Goal: Task Accomplishment & Management: Manage account settings

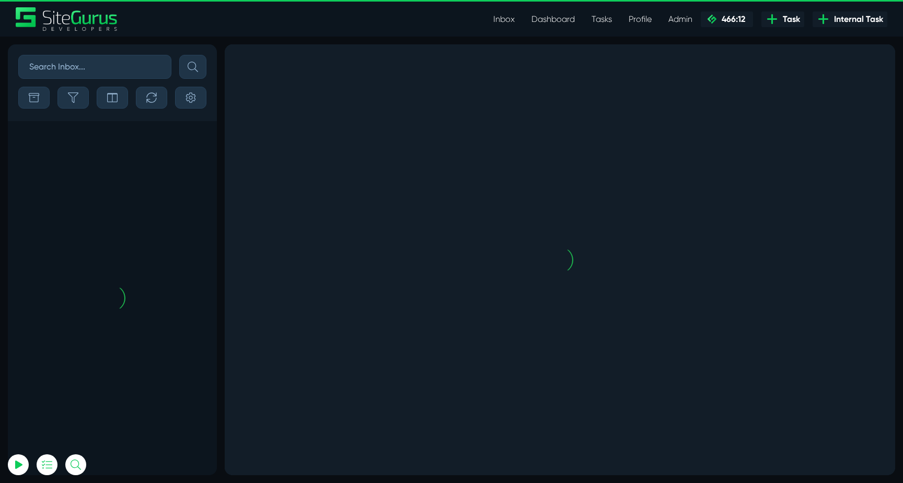
scroll to position [-2427, 0]
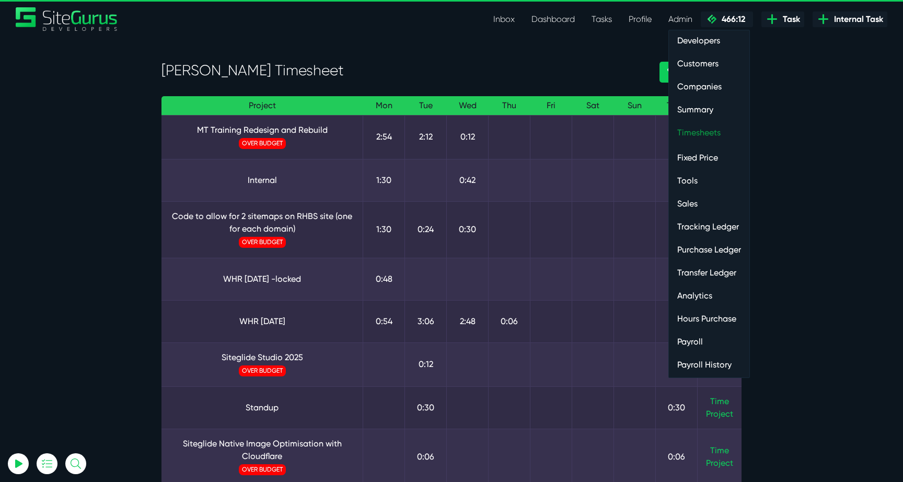
click at [701, 129] on link "Timesheets" at bounding box center [709, 132] width 80 height 21
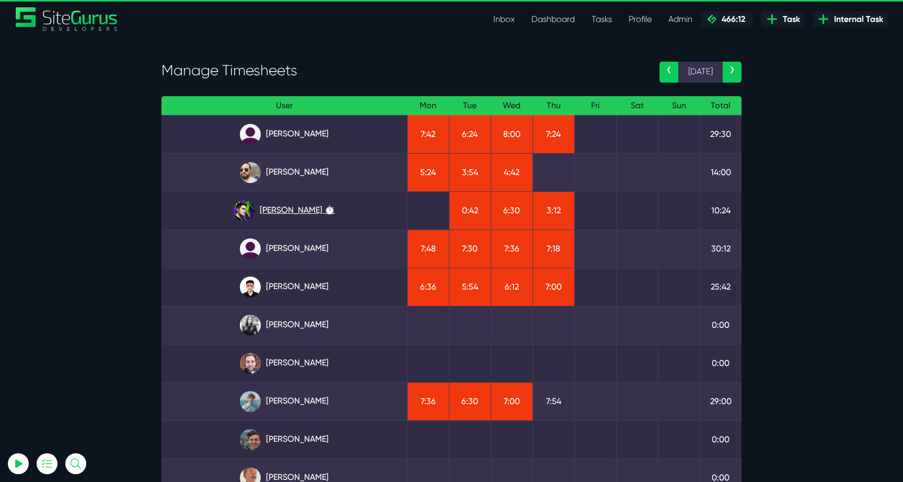
click at [306, 208] on link "[PERSON_NAME] ⏱️" at bounding box center [284, 210] width 229 height 21
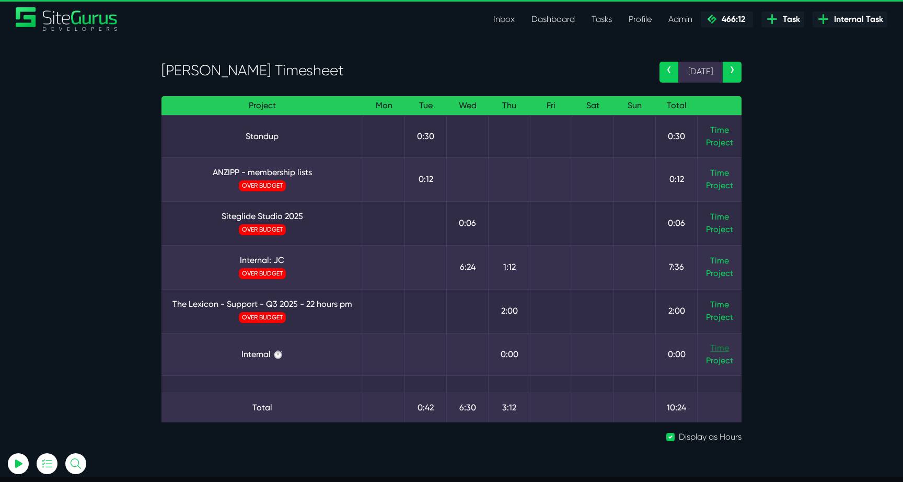
click at [726, 348] on link "Time" at bounding box center [719, 348] width 19 height 10
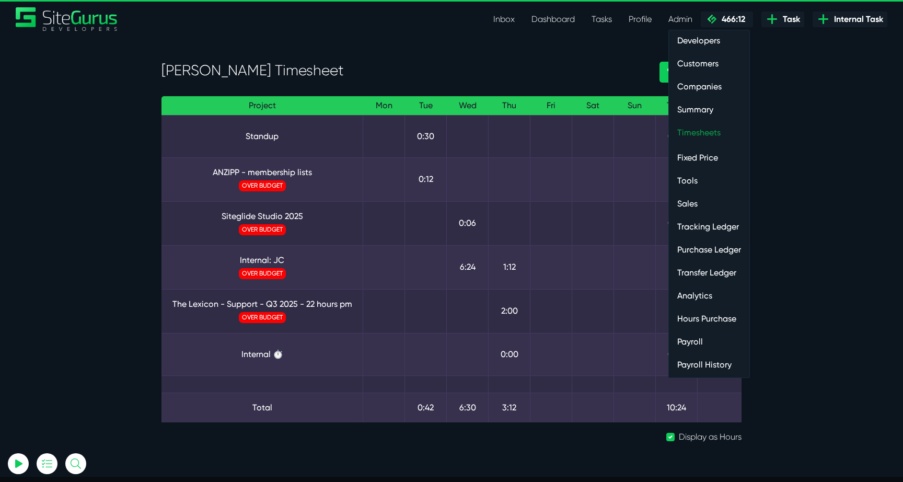
click at [694, 133] on link "Timesheets" at bounding box center [709, 132] width 80 height 21
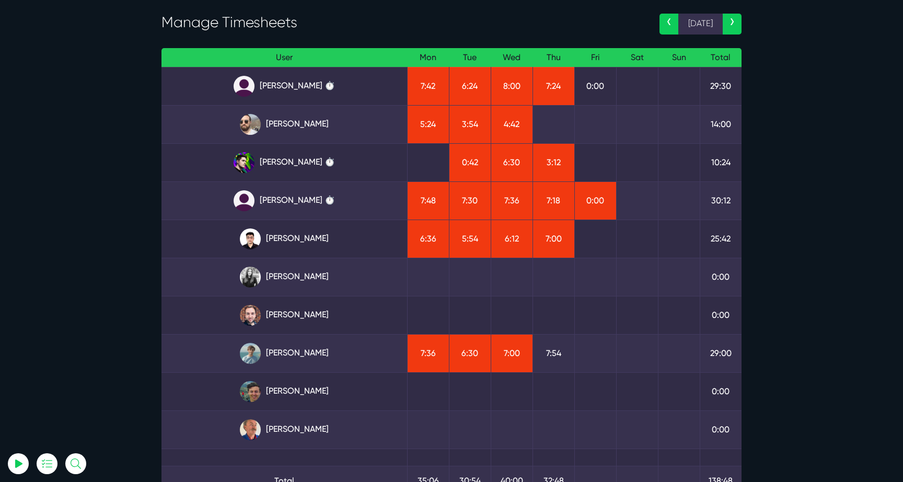
scroll to position [52, 0]
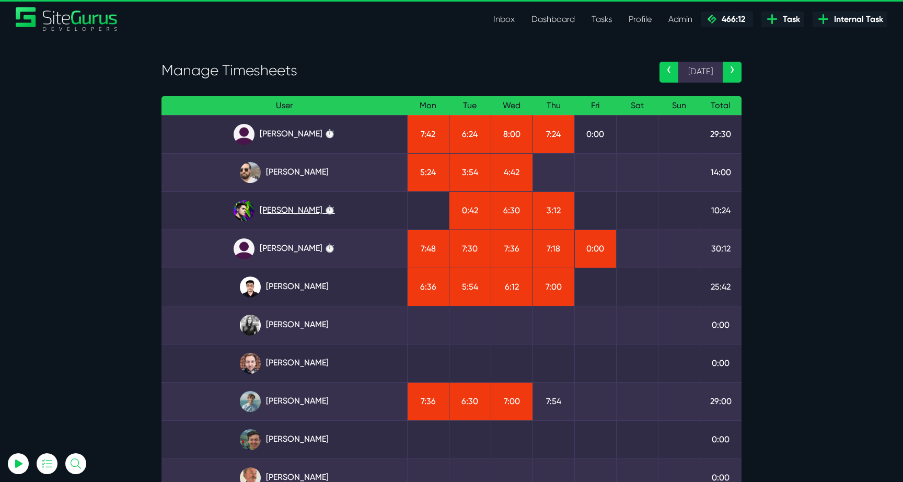
click at [305, 206] on link "Josh Carter ⏱️" at bounding box center [284, 210] width 229 height 21
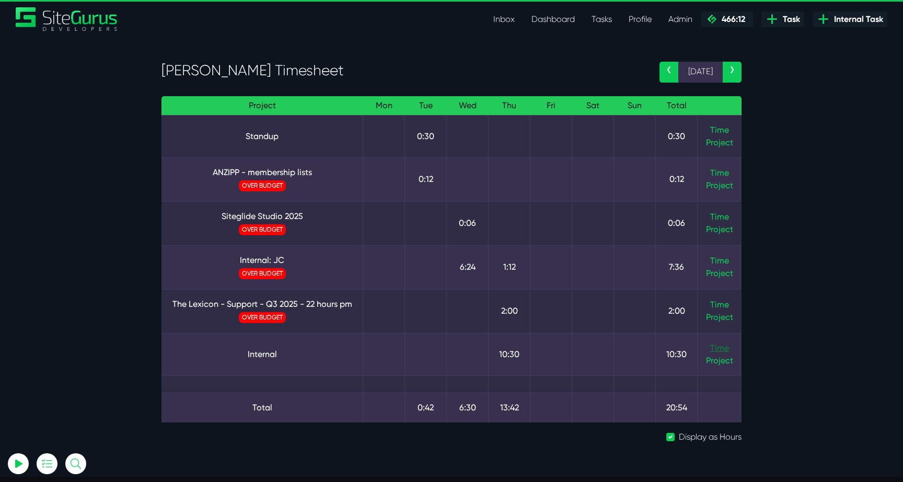
click at [723, 347] on link "Time" at bounding box center [719, 348] width 19 height 10
click at [713, 261] on link "Time" at bounding box center [719, 261] width 19 height 10
click at [264, 258] on link "Internal: JC" at bounding box center [262, 260] width 184 height 13
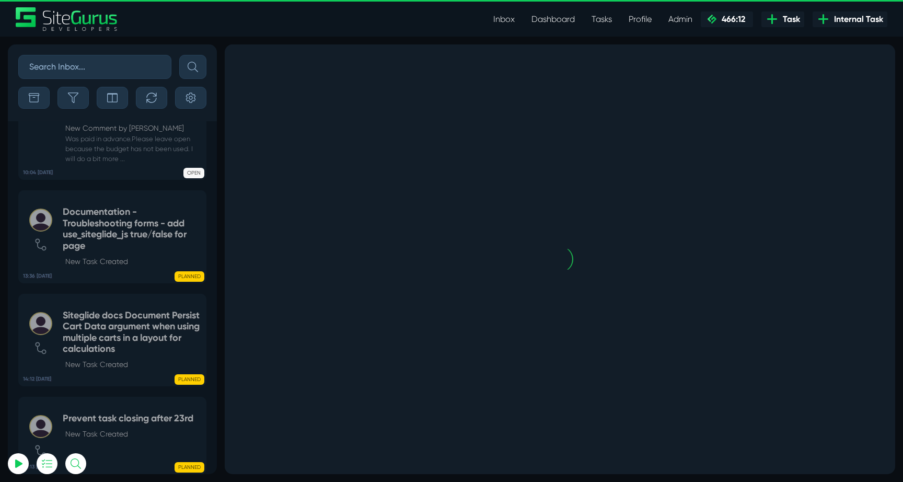
scroll to position [-2429, 0]
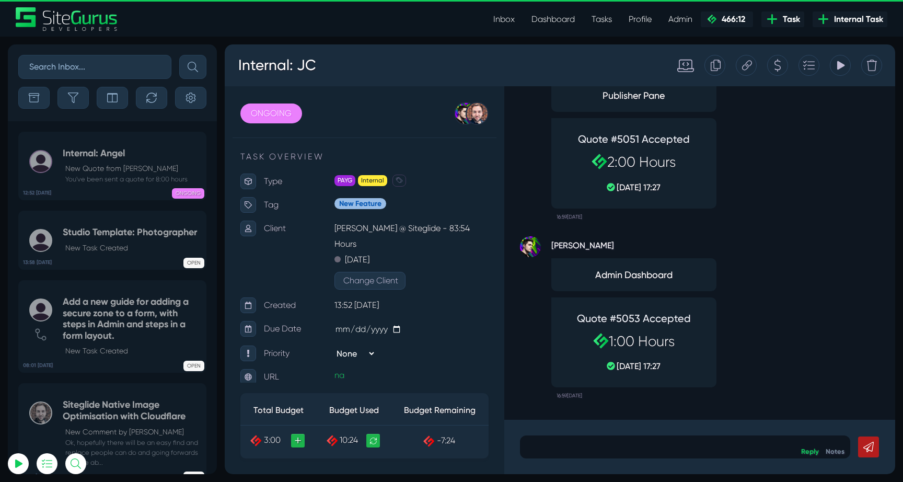
type input "luke@sitegurus.io"
click at [620, 445] on p at bounding box center [685, 447] width 315 height 13
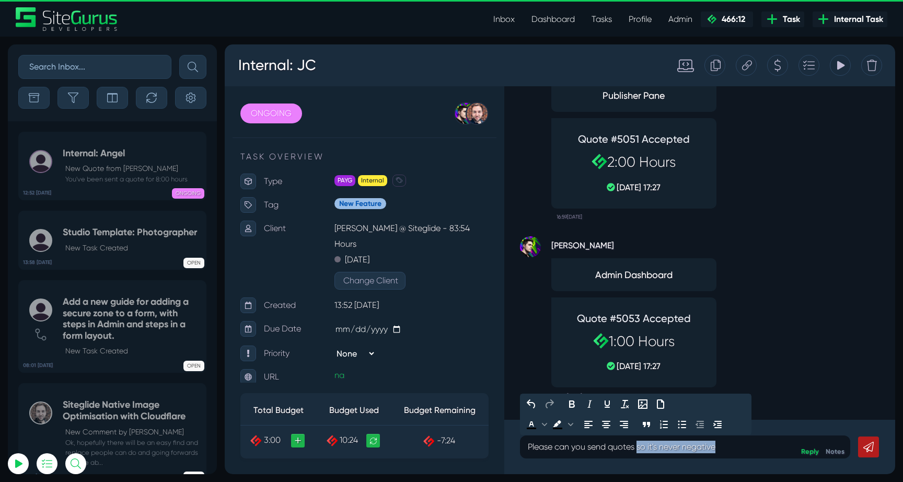
drag, startPoint x: 638, startPoint y: 446, endPoint x: 735, endPoint y: 446, distance: 97.2
click at [735, 446] on p "Please can you send quotes so it's never negative" at bounding box center [685, 447] width 315 height 13
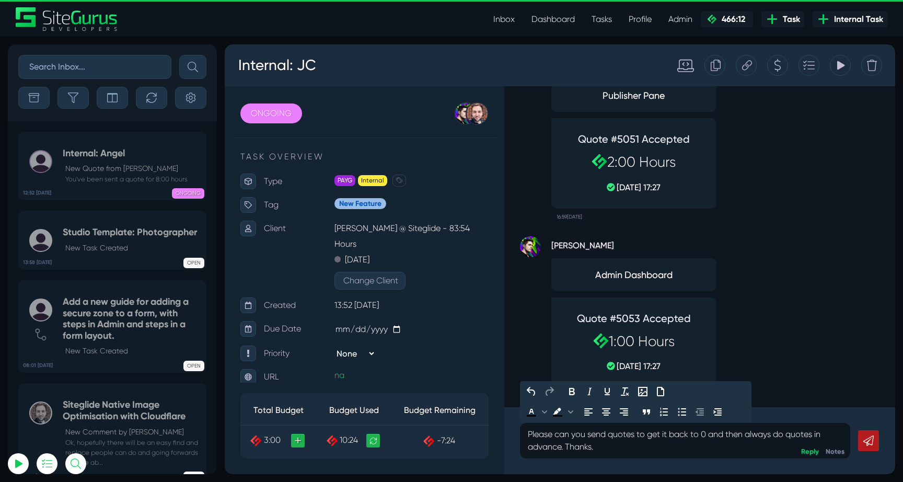
click at [866, 444] on icon at bounding box center [868, 440] width 10 height 10
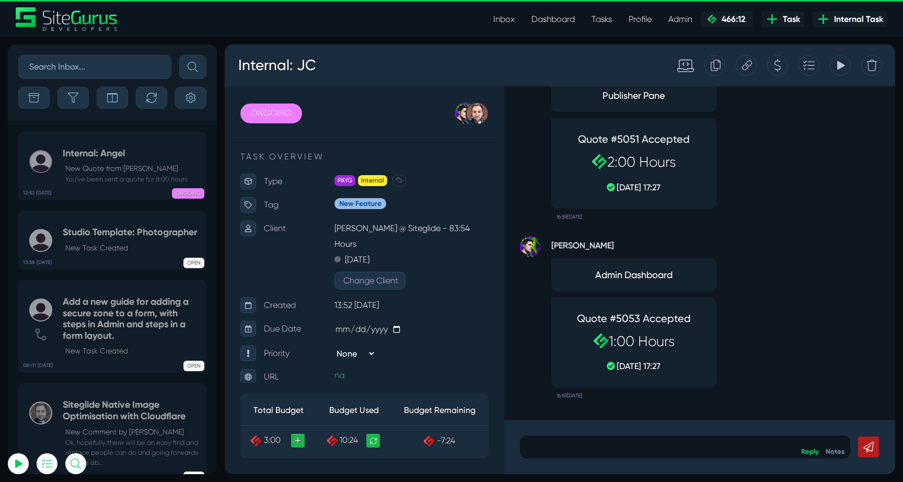
scroll to position [0, 0]
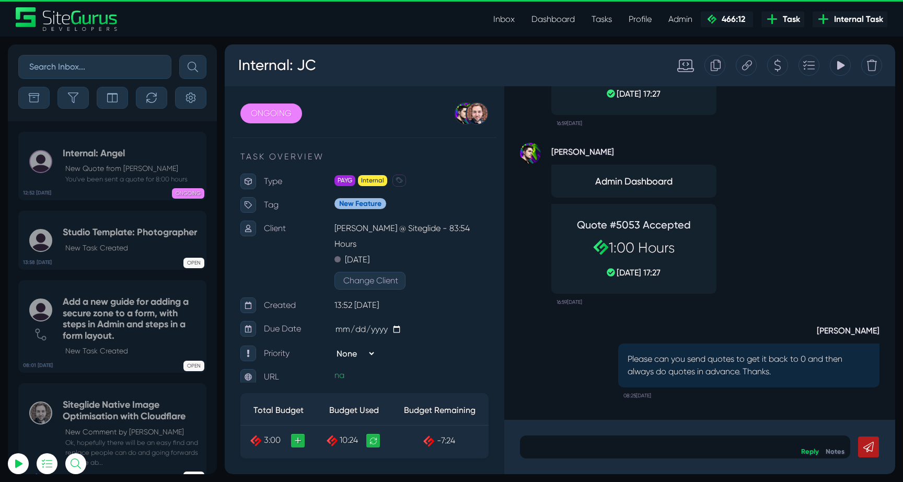
click at [81, 104] on button "button" at bounding box center [72, 98] width 31 height 22
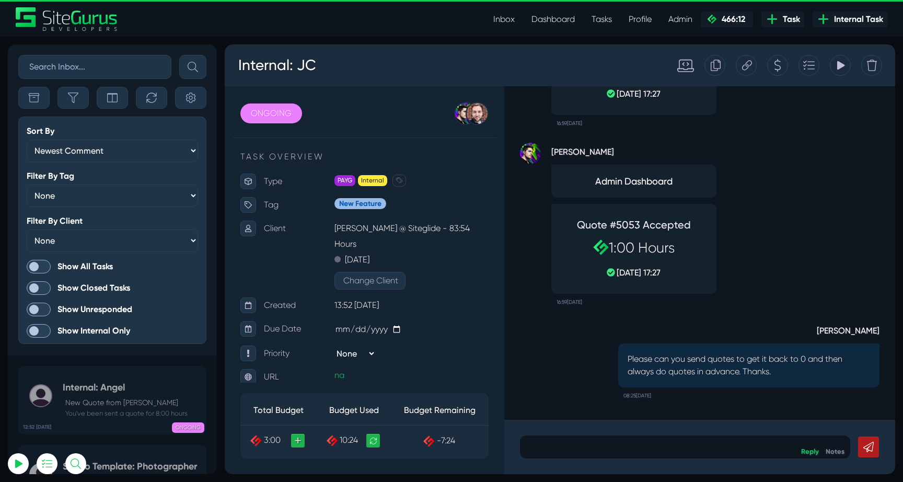
scroll to position [-2663, 0]
click at [39, 267] on span at bounding box center [39, 267] width 24 height 14
click at [0, 0] on input "Show All Tasks" at bounding box center [0, 0] width 0 height 0
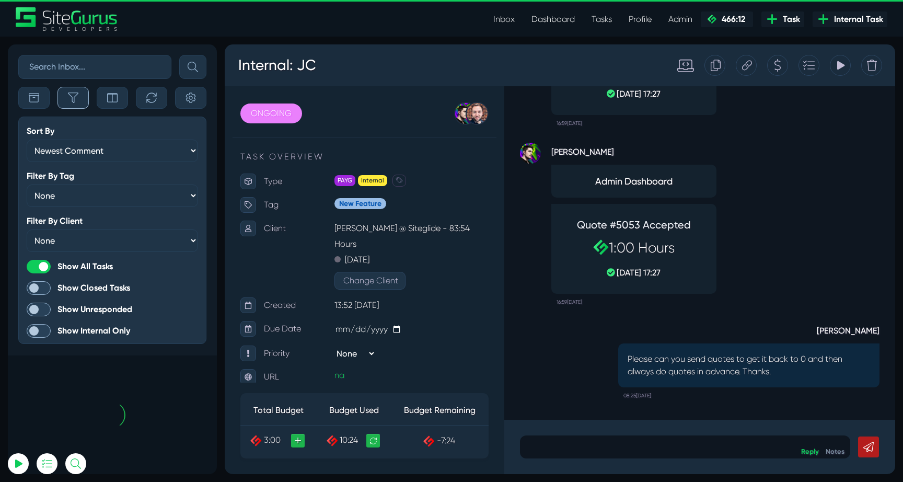
click at [75, 99] on icon "button" at bounding box center [73, 98] width 10 height 10
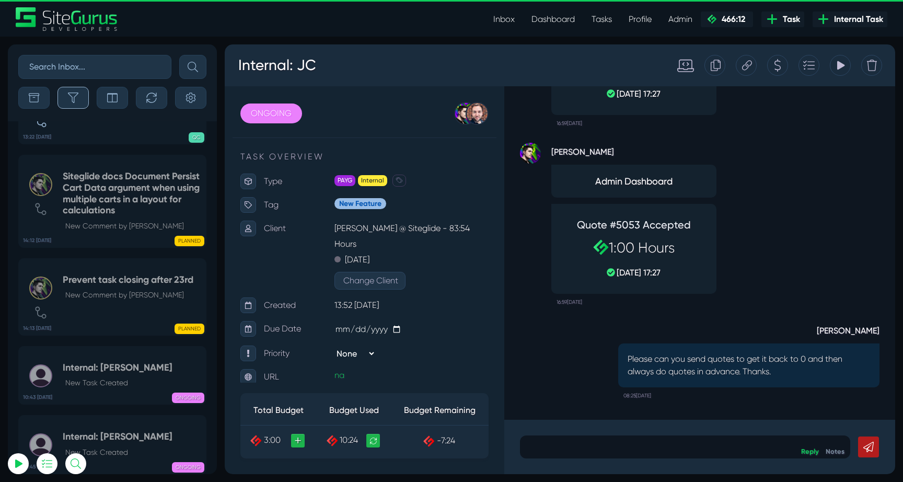
scroll to position [-41716, 0]
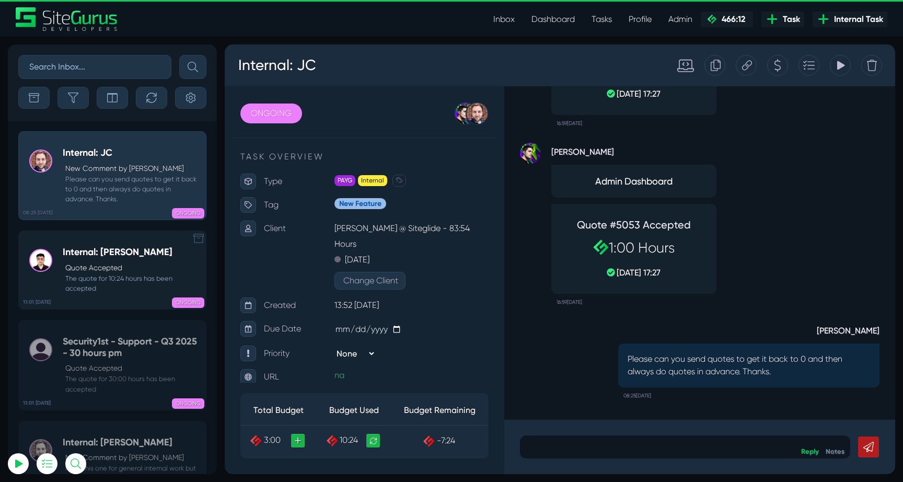
click at [124, 277] on small "The quote for 10:24 hours has been accepted" at bounding box center [132, 283] width 138 height 20
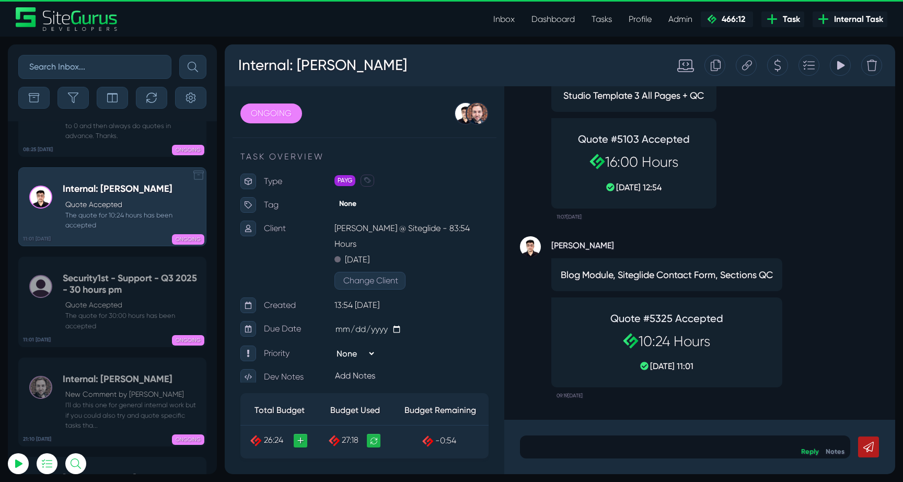
click at [124, 310] on small "The quote for 30:00 hours has been accepted" at bounding box center [132, 320] width 138 height 20
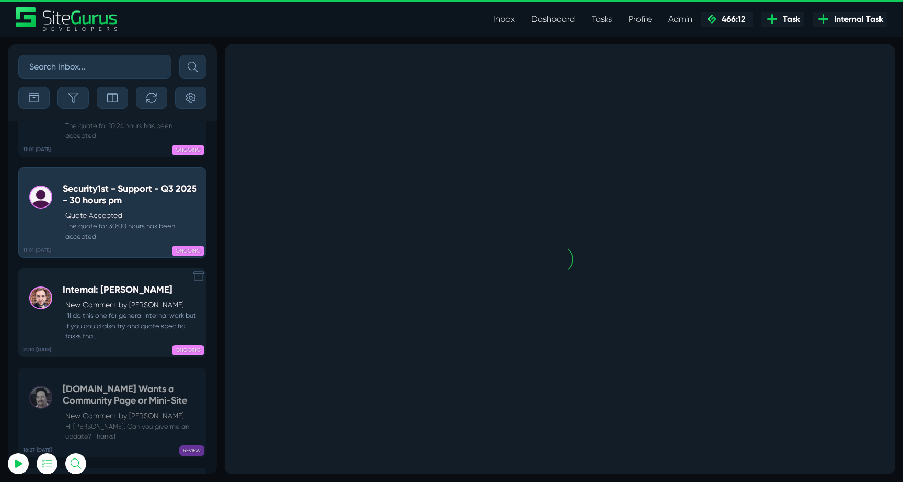
click at [124, 310] on small "I'll do this one for general internal work but if you could also try and quote …" at bounding box center [132, 325] width 138 height 30
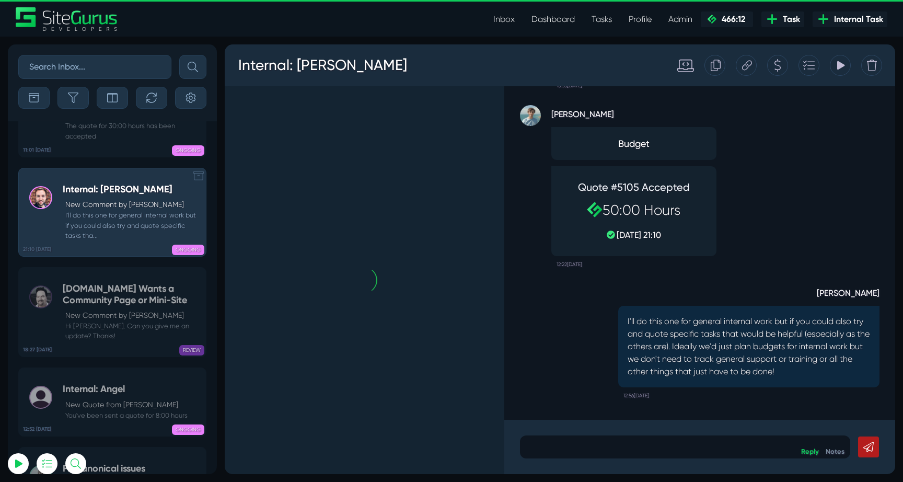
click at [124, 310] on p "New Comment by Michael Clawson" at bounding box center [132, 315] width 135 height 11
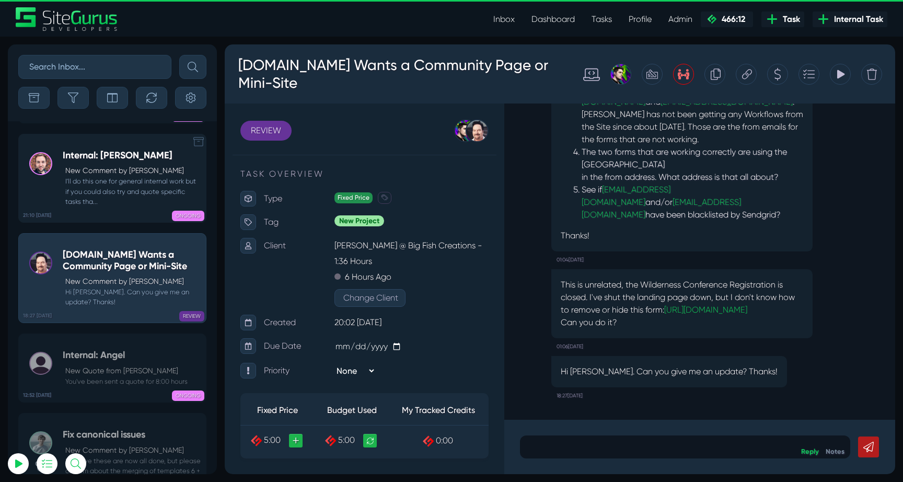
scroll to position [-41696, 0]
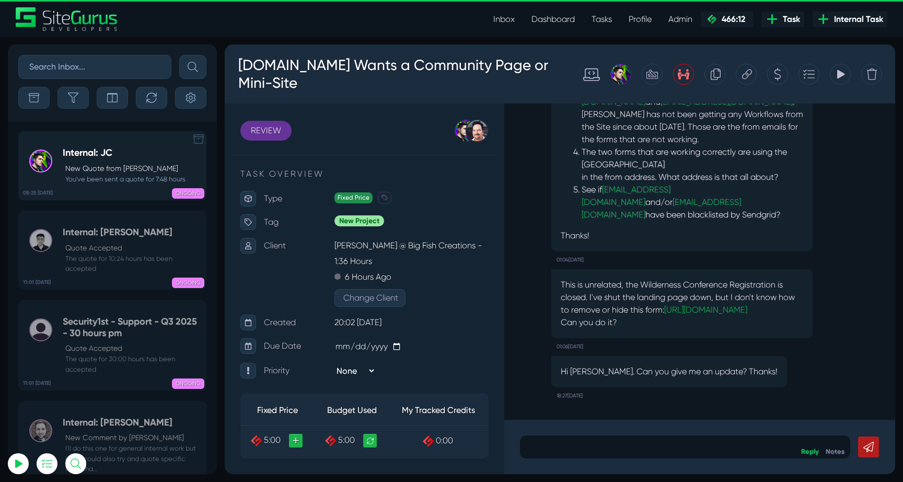
click at [130, 158] on h5 "Internal: JC" at bounding box center [124, 152] width 123 height 11
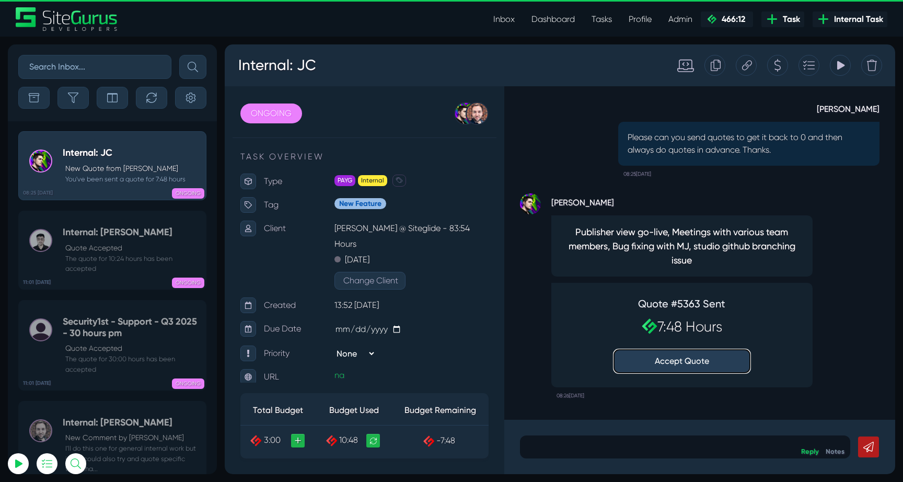
click at [686, 363] on button "Accept Quote" at bounding box center [682, 361] width 136 height 23
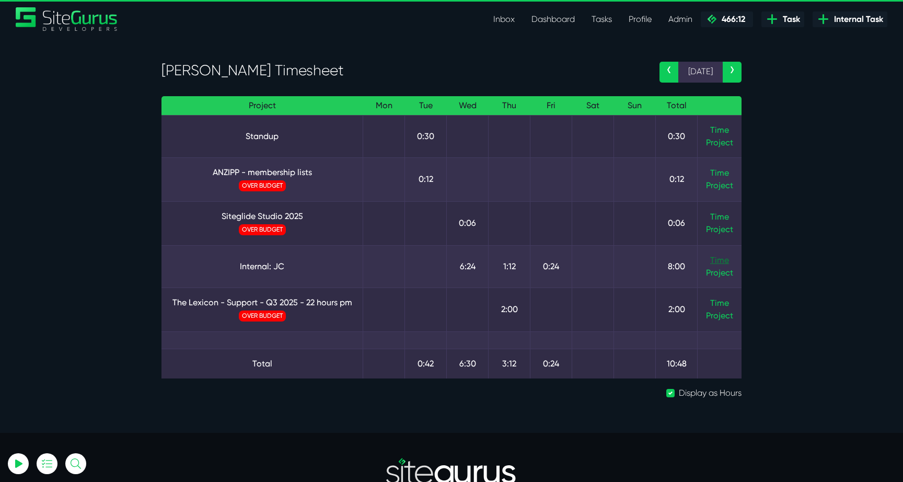
click at [717, 262] on link "Time" at bounding box center [719, 260] width 19 height 10
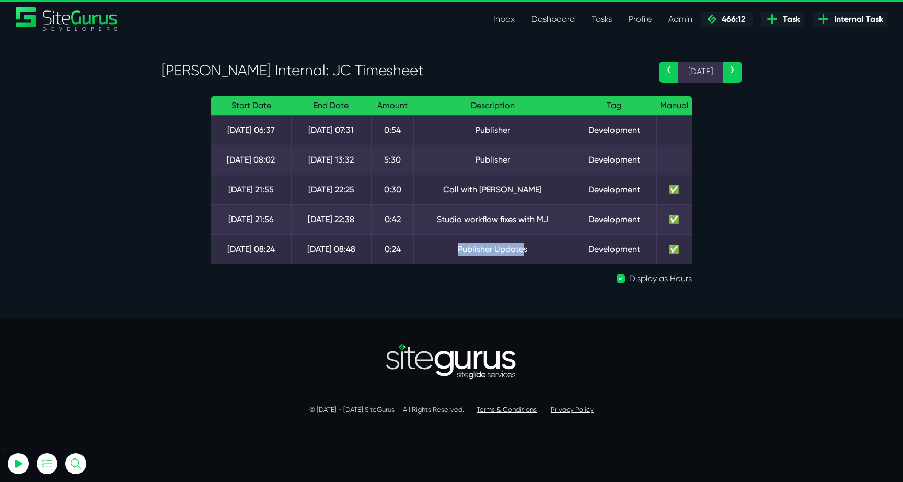
drag, startPoint x: 504, startPoint y: 246, endPoint x: 444, endPoint y: 246, distance: 59.6
click at [444, 246] on td "Publisher Updates" at bounding box center [493, 249] width 158 height 30
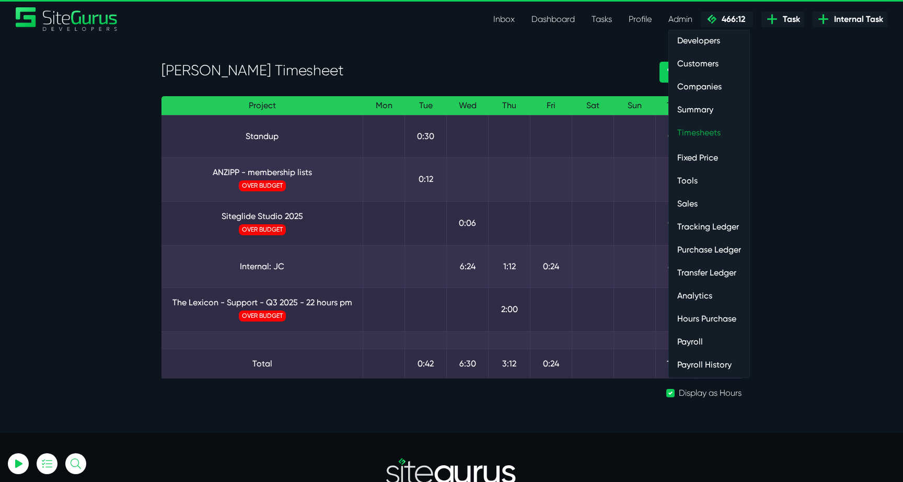
type input "[EMAIL_ADDRESS][DOMAIN_NAME]"
click at [711, 140] on link "Timesheets" at bounding box center [709, 132] width 80 height 21
